Goal: Task Accomplishment & Management: Use online tool/utility

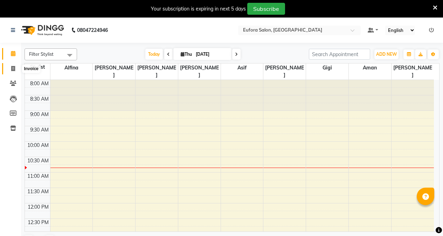
click at [11, 72] on span at bounding box center [13, 69] width 12 height 8
select select "service"
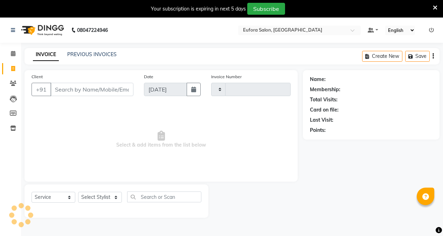
type input "0656"
select select "6684"
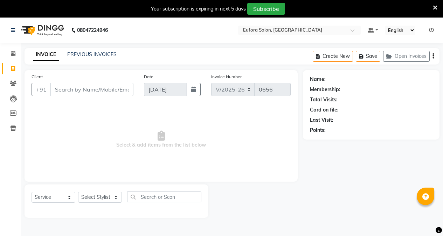
click at [59, 121] on span "Select & add items from the list below" at bounding box center [161, 139] width 259 height 70
click at [396, 53] on button "Open Invoices" at bounding box center [406, 56] width 47 height 11
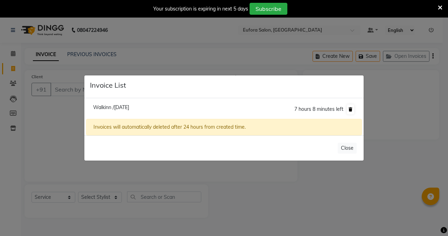
click at [348, 110] on button at bounding box center [350, 109] width 7 height 10
